Goal: Information Seeking & Learning: Check status

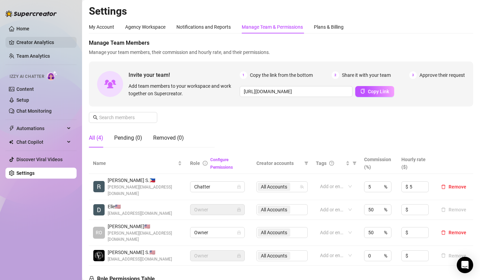
scroll to position [199, 0]
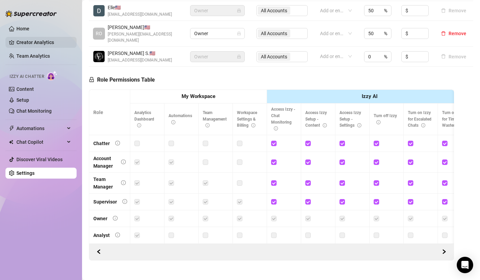
click at [30, 43] on link "Creator Analytics" at bounding box center [43, 42] width 55 height 11
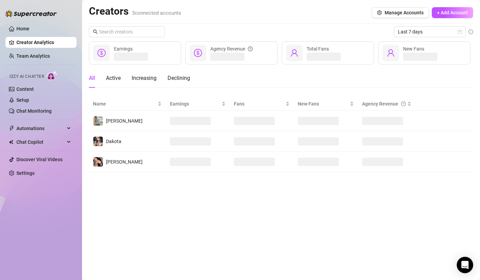
click at [40, 62] on ul "Home Creator Analytics Team Analytics Izzy AI Chatter Content Setup Chat Monito…" at bounding box center [40, 101] width 71 height 161
click at [37, 59] on link "Team Analytics" at bounding box center [33, 55] width 34 height 5
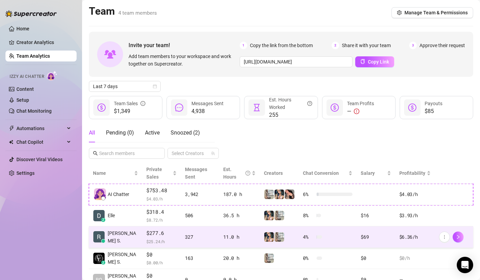
click at [165, 234] on span "$277.6" at bounding box center [161, 233] width 30 height 8
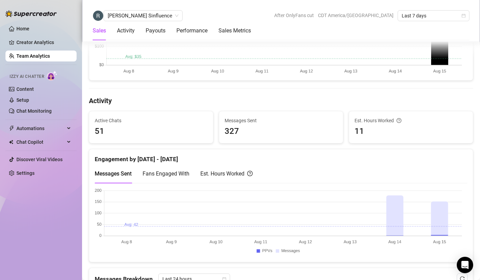
scroll to position [219, 0]
click at [152, 28] on div "Payouts" at bounding box center [156, 31] width 20 height 8
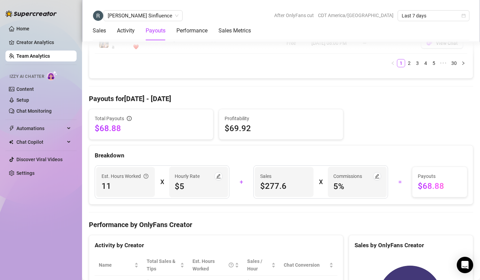
scroll to position [775, 0]
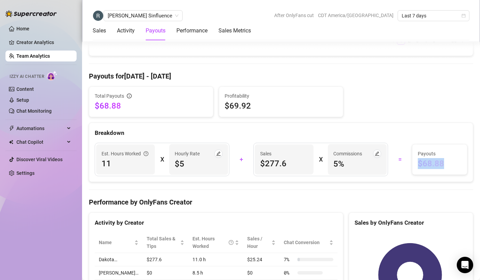
drag, startPoint x: 413, startPoint y: 140, endPoint x: 442, endPoint y: 140, distance: 29.4
click at [442, 158] on span "$68.88" at bounding box center [440, 163] width 44 height 11
drag, startPoint x: 256, startPoint y: 134, endPoint x: 287, endPoint y: 138, distance: 31.0
click at [287, 145] on div "Sales $277.6" at bounding box center [284, 160] width 59 height 30
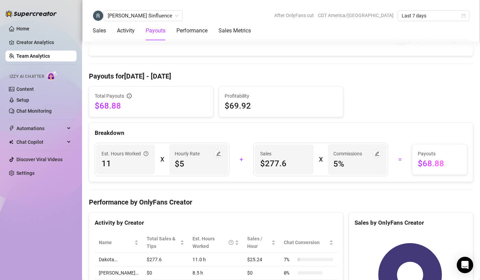
click at [345, 87] on div "Total Payouts $68.88 Profitability $69.92" at bounding box center [281, 102] width 390 height 31
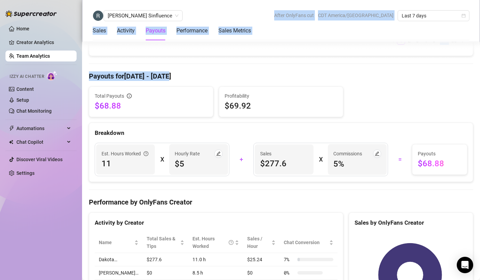
drag, startPoint x: 210, startPoint y: 4, endPoint x: 303, endPoint y: 53, distance: 104.8
click at [281, 32] on div "Sales Activity Payouts Performance Sales Metrics" at bounding box center [281, 30] width 377 height 19
drag, startPoint x: 225, startPoint y: 2, endPoint x: 277, endPoint y: 51, distance: 71.4
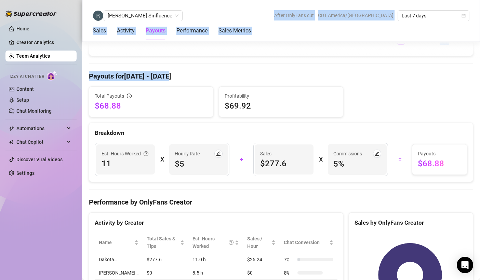
click at [270, 34] on div "Sales Activity Payouts Performance Sales Metrics" at bounding box center [281, 30] width 377 height 19
drag, startPoint x: 214, startPoint y: 3, endPoint x: 266, endPoint y: 43, distance: 65.9
click at [266, 43] on div "Total Sales & Tips $277.6 Sales / Hour $25.24 Number of PPVs Sold 3 Chats with …" at bounding box center [281, 32] width 384 height 1319
drag, startPoint x: 235, startPoint y: 11, endPoint x: 288, endPoint y: 49, distance: 64.9
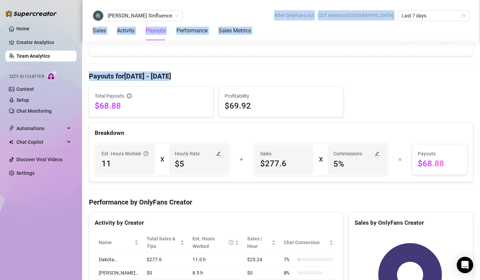
click at [288, 71] on h4 "Payouts for [DATE] - [DATE]" at bounding box center [281, 76] width 384 height 10
drag, startPoint x: 236, startPoint y: 13, endPoint x: 260, endPoint y: 36, distance: 33.4
click at [260, 36] on div "[PERSON_NAME] Sinfluence After OnlyFans cut CDT America/[GEOGRAPHIC_DATA] Last …" at bounding box center [281, 21] width 398 height 42
click at [260, 36] on div "Sales Activity Payouts Performance Sales Metrics" at bounding box center [281, 30] width 377 height 19
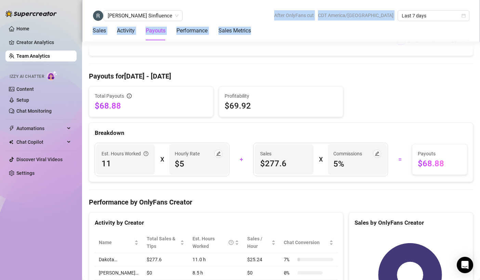
drag, startPoint x: 222, startPoint y: 6, endPoint x: 263, endPoint y: 41, distance: 53.4
click at [263, 41] on div "[PERSON_NAME] Sinfluence After OnlyFans cut CDT America/[GEOGRAPHIC_DATA] Last …" at bounding box center [281, 21] width 398 height 42
drag, startPoint x: 216, startPoint y: 14, endPoint x: 263, endPoint y: 36, distance: 51.7
click at [263, 36] on div "[PERSON_NAME] Sinfluence After OnlyFans cut CDT America/[GEOGRAPHIC_DATA] Last …" at bounding box center [281, 21] width 398 height 42
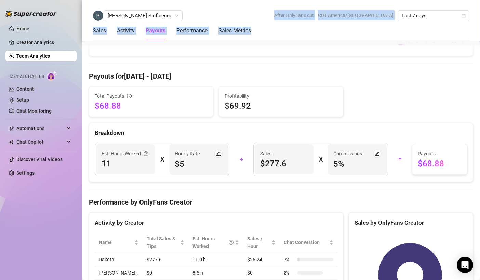
click at [263, 36] on div "Sales Activity Payouts Performance Sales Metrics" at bounding box center [281, 30] width 377 height 19
drag, startPoint x: 235, startPoint y: 26, endPoint x: 256, endPoint y: 43, distance: 27.0
click at [256, 43] on div "Total Sales & Tips $277.6 Sales / Hour $25.24 Number of PPVs Sold 3 Chats with …" at bounding box center [281, 32] width 384 height 1319
drag, startPoint x: 249, startPoint y: 37, endPoint x: 269, endPoint y: 53, distance: 26.3
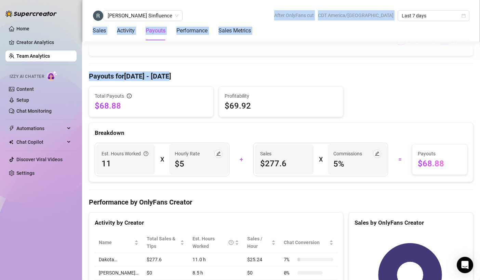
click at [265, 39] on div "Sales Activity Payouts Performance Sales Metrics" at bounding box center [281, 30] width 377 height 19
drag, startPoint x: 217, startPoint y: 12, endPoint x: 264, endPoint y: 44, distance: 56.5
click at [264, 44] on div "Total Sales & Tips $277.6 Sales / Hour $25.24 Number of PPVs Sold 3 Chats with …" at bounding box center [281, 32] width 384 height 1319
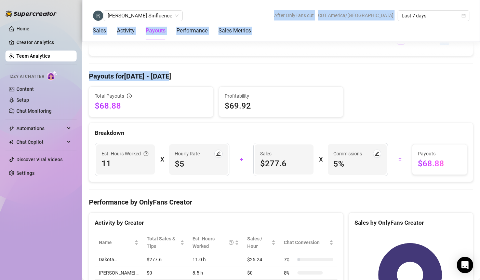
drag, startPoint x: 223, startPoint y: 15, endPoint x: 270, endPoint y: 51, distance: 59.0
click at [267, 40] on div "Sales Activity Payouts Performance Sales Metrics" at bounding box center [281, 30] width 377 height 19
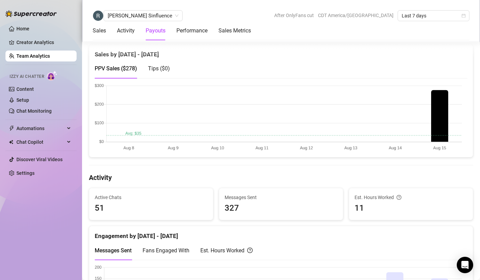
scroll to position [0, 0]
